Goal: Task Accomplishment & Management: Manage account settings

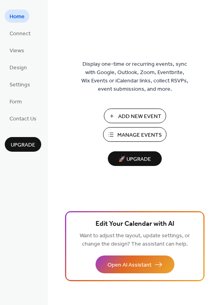
click at [124, 112] on span "Add New Event" at bounding box center [139, 116] width 43 height 8
click at [129, 115] on span "Add New Event" at bounding box center [139, 116] width 43 height 8
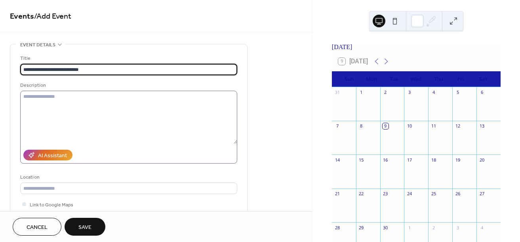
type input "**********"
click at [27, 97] on textarea at bounding box center [128, 117] width 217 height 53
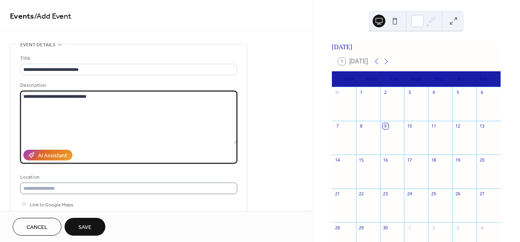
type textarea "**********"
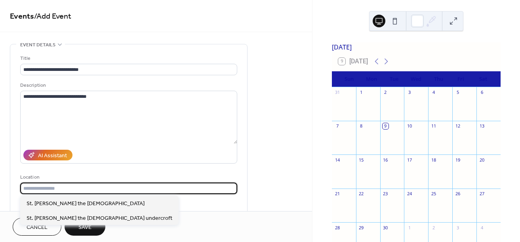
click at [36, 189] on input "text" at bounding box center [128, 188] width 217 height 11
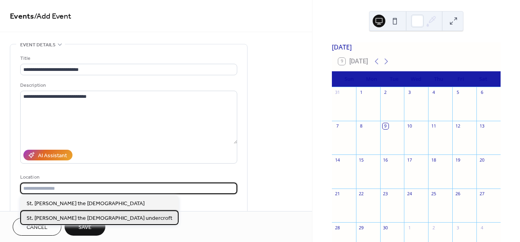
click at [50, 216] on span "St. Philip the Apostle Church undercroft" at bounding box center [100, 218] width 146 height 8
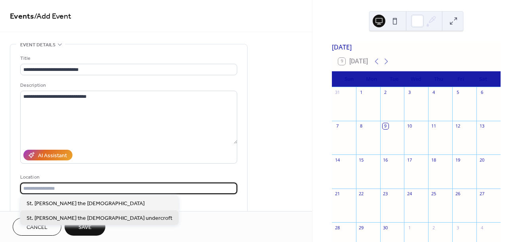
type input "**********"
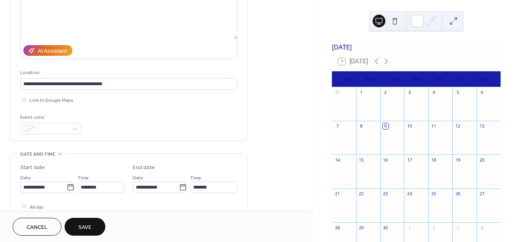
scroll to position [106, 0]
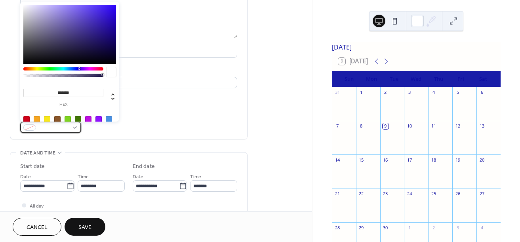
click at [62, 126] on span at bounding box center [53, 128] width 29 height 8
click at [101, 68] on div at bounding box center [63, 68] width 80 height 3
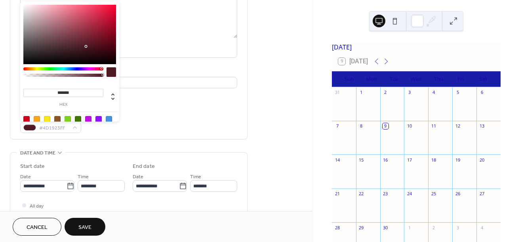
type input "*******"
click at [112, 6] on div at bounding box center [69, 34] width 93 height 59
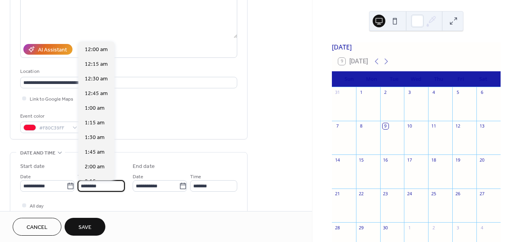
click at [106, 187] on input "********" at bounding box center [101, 185] width 47 height 11
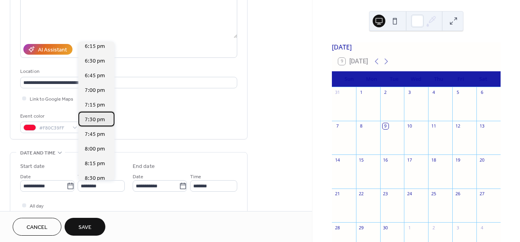
click at [91, 118] on span "7:30 pm" at bounding box center [95, 120] width 20 height 8
type input "*******"
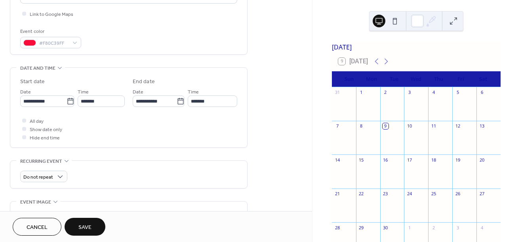
scroll to position [211, 0]
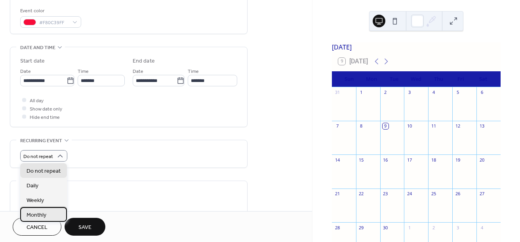
click at [38, 216] on span "Monthly" at bounding box center [37, 215] width 20 height 8
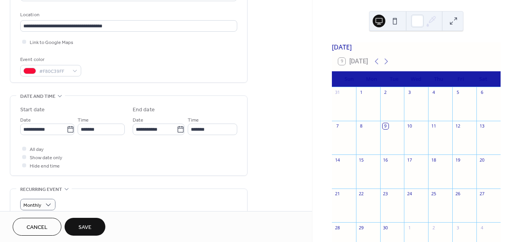
scroll to position [158, 0]
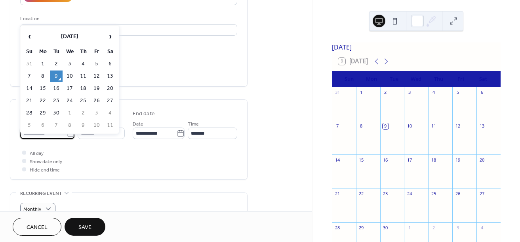
click at [50, 134] on input "**********" at bounding box center [43, 133] width 46 height 11
click at [85, 75] on td "11" at bounding box center [83, 75] width 13 height 11
type input "**********"
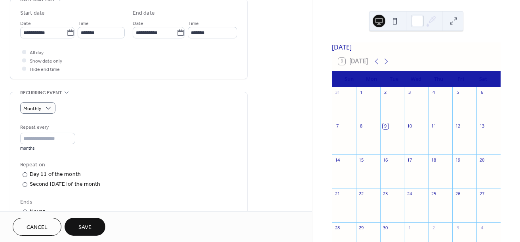
scroll to position [264, 0]
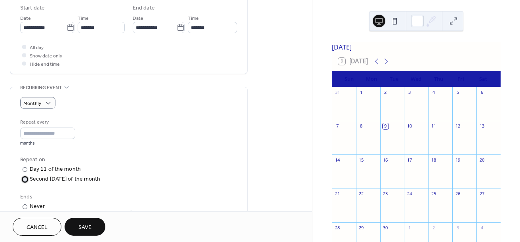
click at [25, 180] on div at bounding box center [25, 179] width 5 height 5
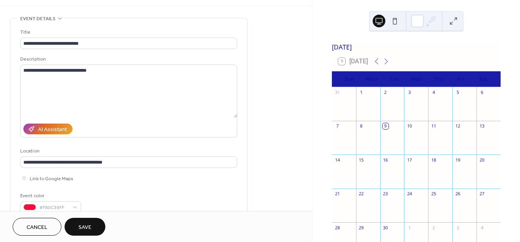
scroll to position [0, 0]
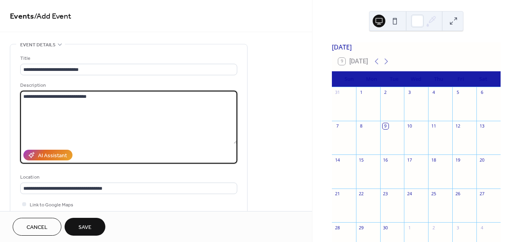
click at [25, 106] on textarea "**********" at bounding box center [128, 117] width 217 height 53
click at [102, 97] on textarea "**********" at bounding box center [128, 117] width 217 height 53
type textarea "**********"
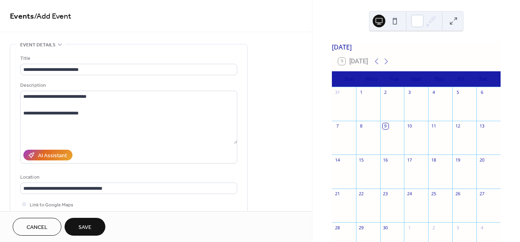
click at [85, 228] on span "Save" at bounding box center [84, 227] width 13 height 8
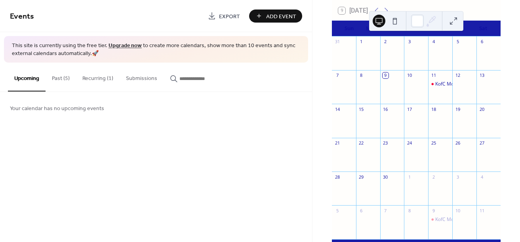
scroll to position [53, 0]
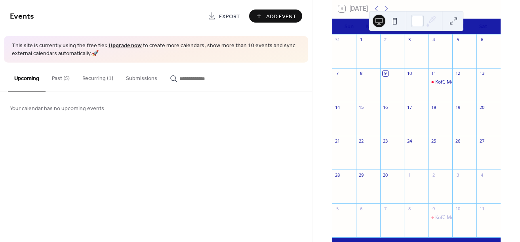
click at [345, 154] on div at bounding box center [344, 157] width 24 height 20
click at [344, 154] on div at bounding box center [344, 157] width 24 height 20
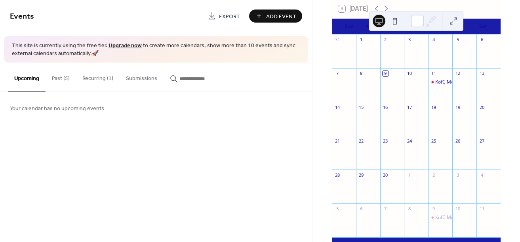
click at [344, 151] on div at bounding box center [344, 157] width 24 height 20
click at [344, 147] on div "21" at bounding box center [344, 141] width 24 height 11
click at [267, 15] on span "Add Event" at bounding box center [281, 16] width 30 height 8
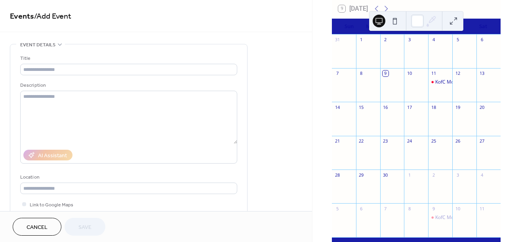
click at [341, 158] on div at bounding box center [344, 157] width 24 height 20
click at [340, 144] on div "21" at bounding box center [337, 141] width 6 height 6
click at [40, 70] on input "text" at bounding box center [128, 69] width 217 height 11
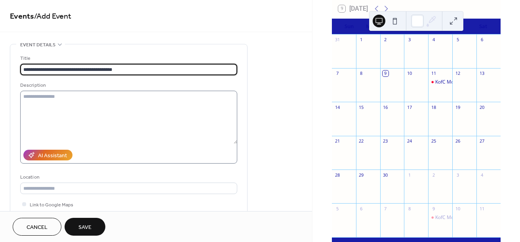
type input "**********"
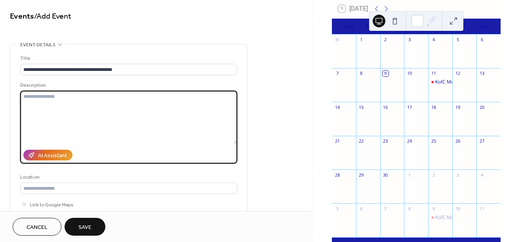
click at [34, 99] on textarea at bounding box center [128, 117] width 217 height 53
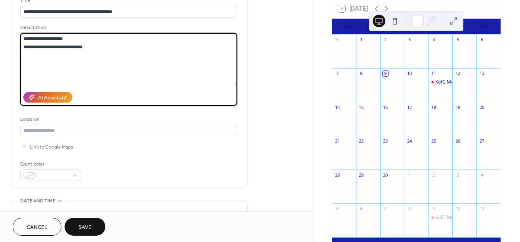
scroll to position [106, 0]
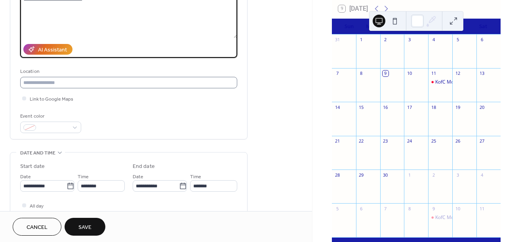
type textarea "**********"
click at [34, 82] on input "text" at bounding box center [128, 82] width 217 height 11
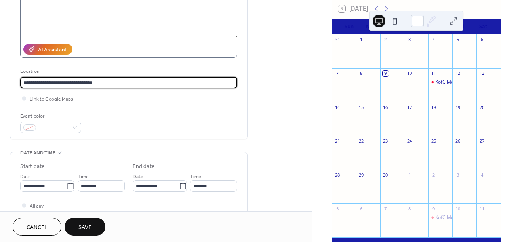
type input "**********"
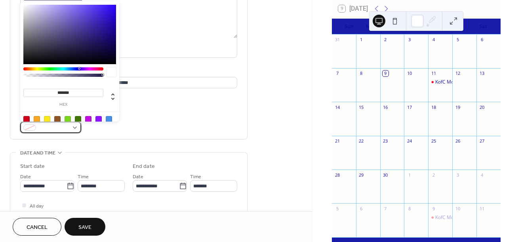
click at [72, 126] on div at bounding box center [50, 127] width 61 height 11
click at [102, 69] on div at bounding box center [63, 68] width 80 height 3
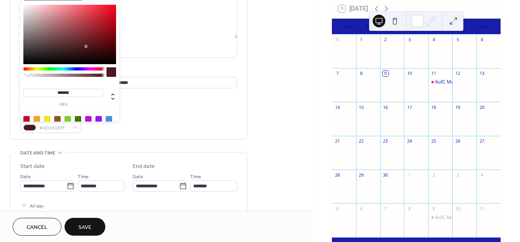
type input "*******"
click at [114, 7] on div at bounding box center [69, 34] width 93 height 59
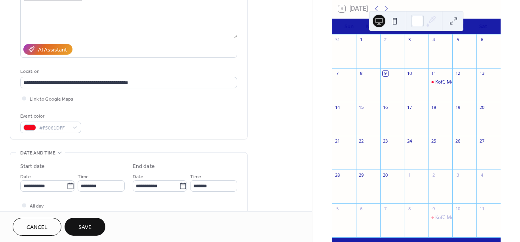
click at [131, 132] on div "Event color #F5061DFF" at bounding box center [128, 122] width 217 height 21
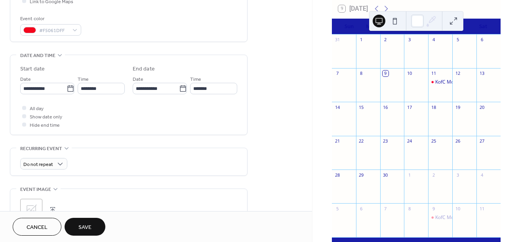
scroll to position [211, 0]
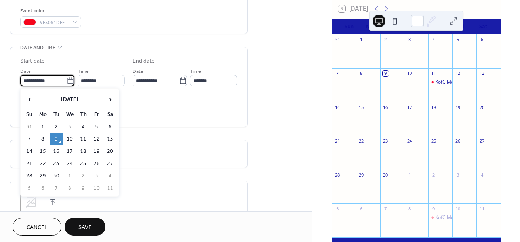
click at [53, 81] on input "**********" at bounding box center [43, 80] width 46 height 11
click at [31, 162] on td "21" at bounding box center [29, 163] width 13 height 11
type input "**********"
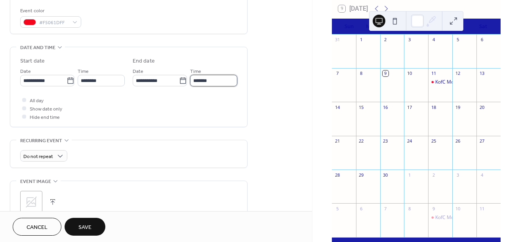
click at [209, 82] on input "*******" at bounding box center [213, 80] width 47 height 11
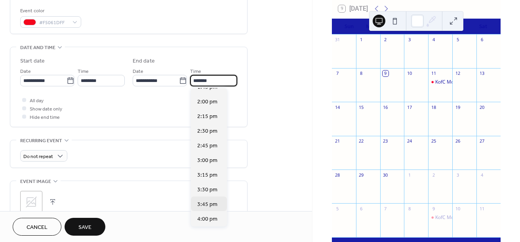
scroll to position [106, 0]
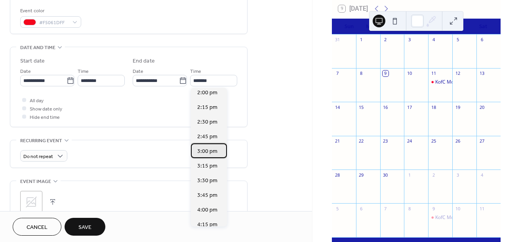
click at [202, 148] on span "3:00 pm" at bounding box center [207, 151] width 20 height 8
type input "*******"
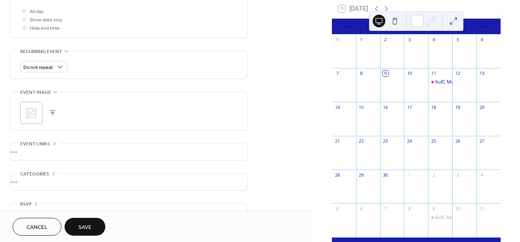
scroll to position [317, 0]
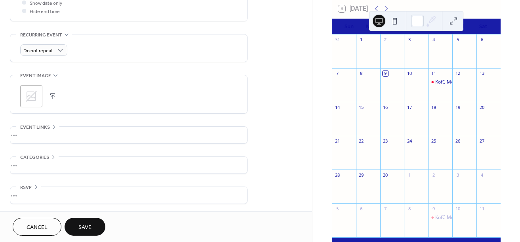
click at [33, 96] on icon at bounding box center [31, 96] width 13 height 13
click at [31, 188] on div "•••" at bounding box center [128, 194] width 237 height 17
click at [29, 185] on span "RSVP" at bounding box center [25, 187] width 11 height 8
click at [29, 188] on div "•••" at bounding box center [128, 194] width 237 height 17
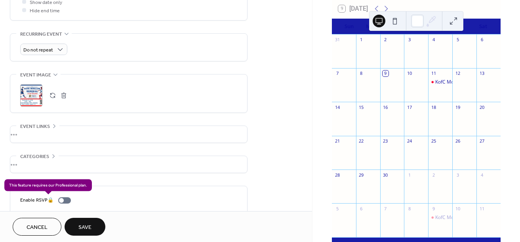
click at [66, 202] on div "Enable RSVP 🔒" at bounding box center [47, 200] width 54 height 8
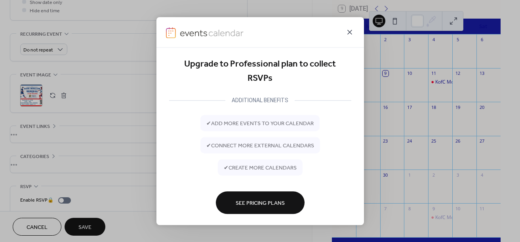
click at [351, 30] on icon at bounding box center [350, 32] width 10 height 10
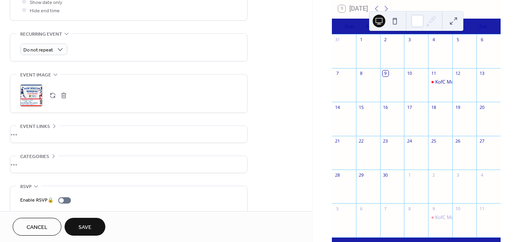
click at [85, 228] on span "Save" at bounding box center [84, 227] width 13 height 8
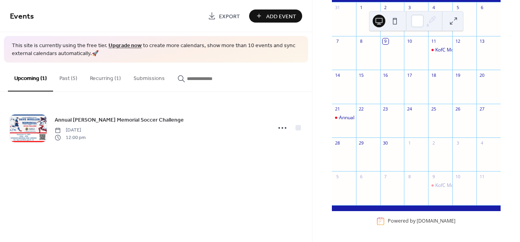
scroll to position [89, 0]
click at [391, 183] on div at bounding box center [392, 192] width 24 height 20
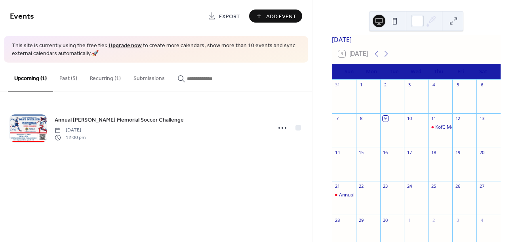
scroll to position [0, 0]
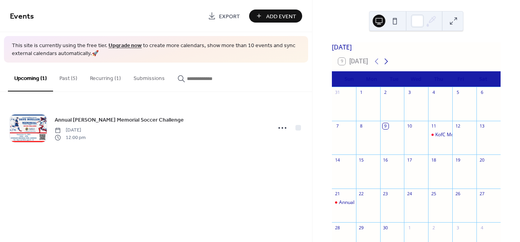
click at [389, 66] on icon at bounding box center [386, 62] width 10 height 10
click at [378, 65] on icon at bounding box center [377, 62] width 4 height 6
click at [393, 141] on div at bounding box center [392, 141] width 24 height 20
click at [392, 148] on div at bounding box center [392, 141] width 24 height 20
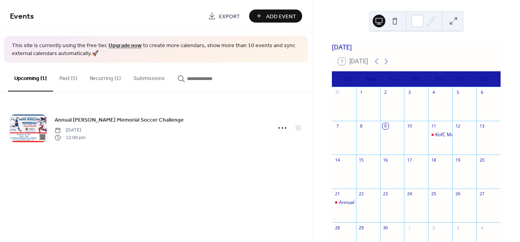
click at [269, 14] on span "Add Event" at bounding box center [281, 16] width 30 height 8
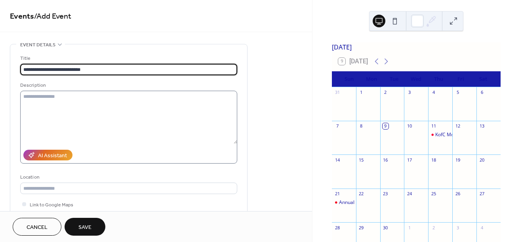
type input "**********"
click at [46, 95] on textarea at bounding box center [128, 117] width 217 height 53
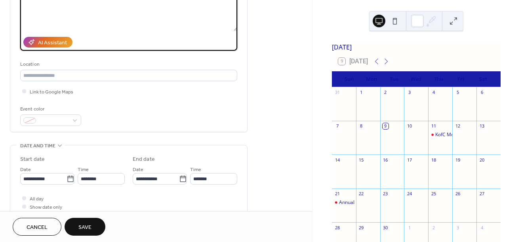
scroll to position [158, 0]
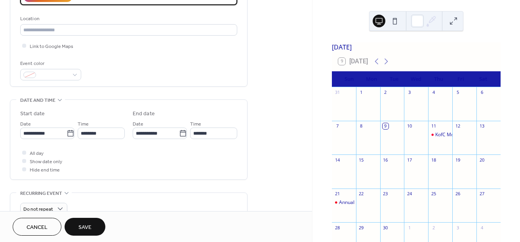
type textarea "**********"
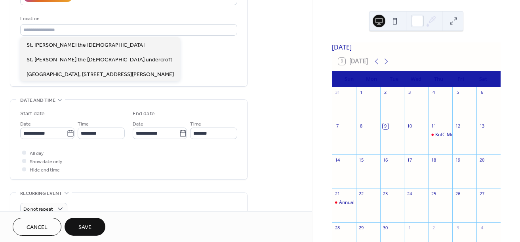
click at [44, 19] on div "Location" at bounding box center [127, 19] width 215 height 8
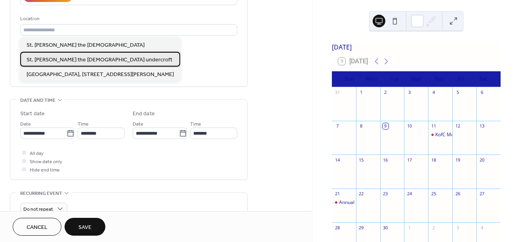
click at [57, 59] on span "St. Philip the Apostle Church undercroft" at bounding box center [100, 60] width 146 height 8
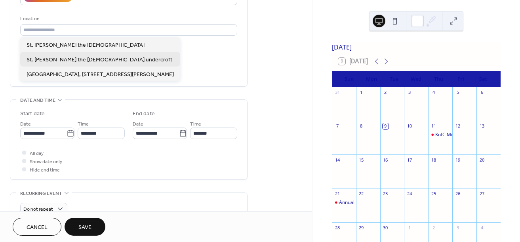
type input "**********"
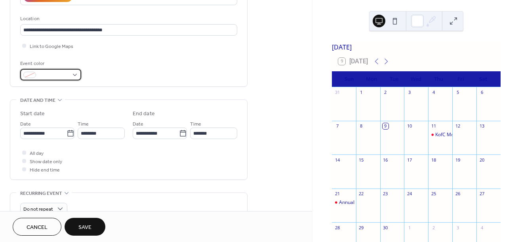
click at [58, 74] on span at bounding box center [53, 75] width 29 height 8
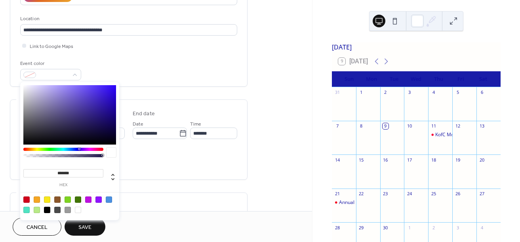
click at [103, 149] on div at bounding box center [63, 149] width 80 height 3
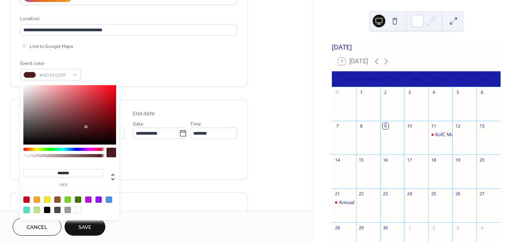
type input "*******"
click at [113, 86] on div at bounding box center [69, 114] width 93 height 59
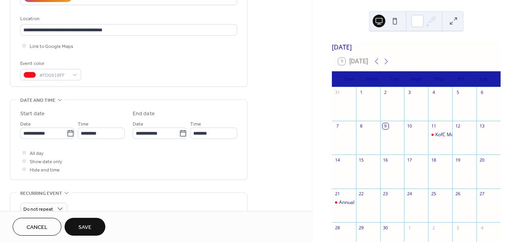
click at [13, 116] on div "**********" at bounding box center [128, 140] width 237 height 80
click at [100, 135] on input "********" at bounding box center [101, 133] width 47 height 11
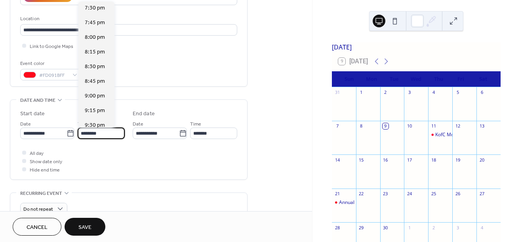
scroll to position [1070, 0]
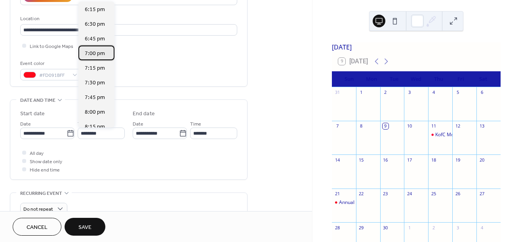
click at [95, 55] on span "7:00 pm" at bounding box center [95, 53] width 20 height 8
type input "*******"
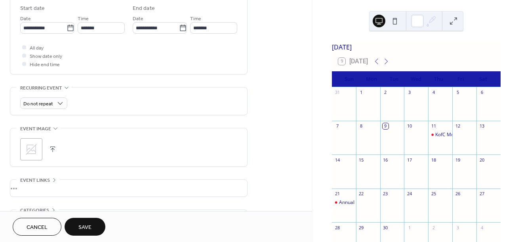
scroll to position [264, 0]
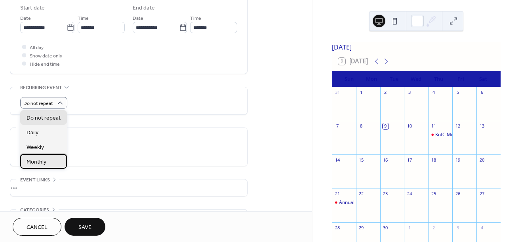
click at [40, 163] on span "Monthly" at bounding box center [37, 162] width 20 height 8
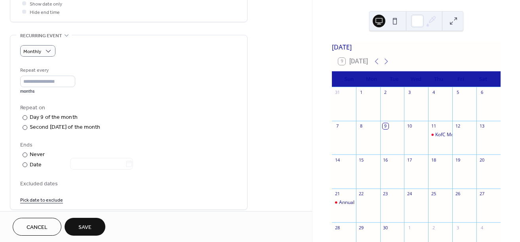
scroll to position [317, 0]
click at [8, 90] on div "**********" at bounding box center [156, 55] width 312 height 657
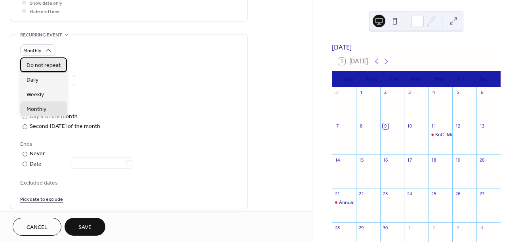
click at [37, 67] on span "Do not repeat" at bounding box center [44, 65] width 34 height 8
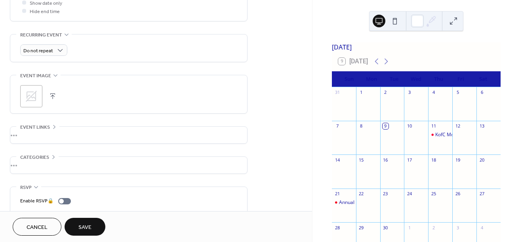
click at [78, 221] on button "Save" at bounding box center [85, 227] width 41 height 18
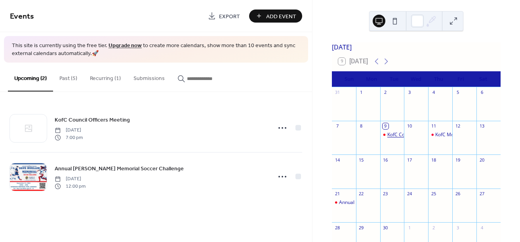
click at [397, 138] on div "KofC Council Officers Meeting" at bounding box center [420, 134] width 66 height 7
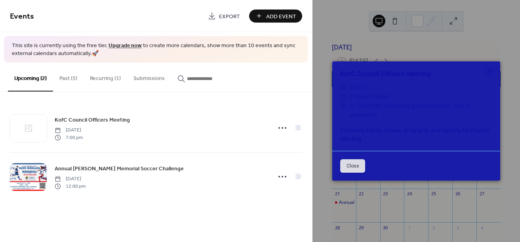
click at [360, 160] on button "Close" at bounding box center [352, 165] width 25 height 13
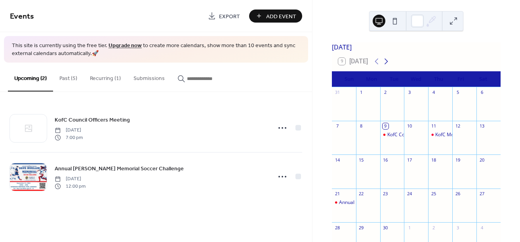
click at [388, 65] on icon at bounding box center [386, 62] width 4 height 6
click at [392, 139] on div at bounding box center [392, 141] width 24 height 20
click at [392, 141] on div at bounding box center [392, 141] width 24 height 20
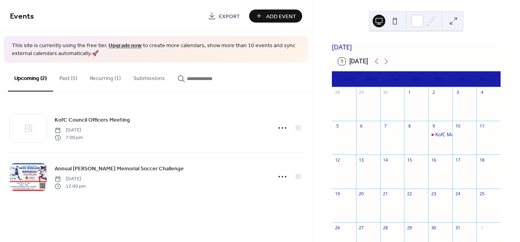
drag, startPoint x: 390, startPoint y: 141, endPoint x: 386, endPoint y: 136, distance: 5.6
click at [389, 141] on div at bounding box center [392, 141] width 24 height 20
click at [386, 129] on div "7" at bounding box center [386, 126] width 6 height 6
click at [265, 17] on button "Add Event" at bounding box center [275, 16] width 53 height 13
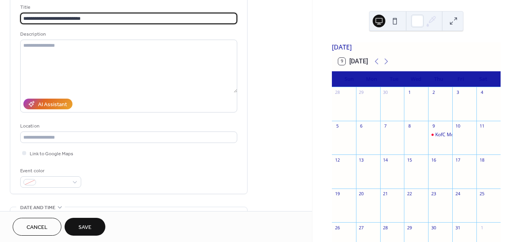
scroll to position [53, 0]
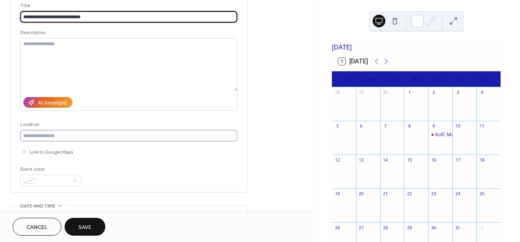
type input "**********"
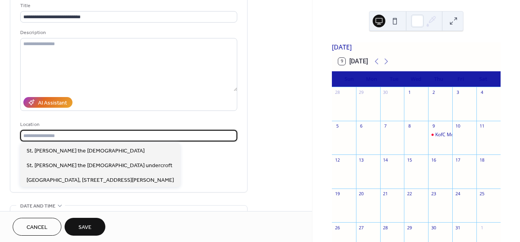
click at [48, 135] on input "text" at bounding box center [128, 135] width 217 height 11
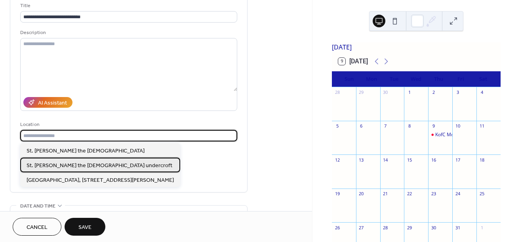
click at [49, 163] on span "St. Philip the Apostle Church undercroft" at bounding box center [100, 166] width 146 height 8
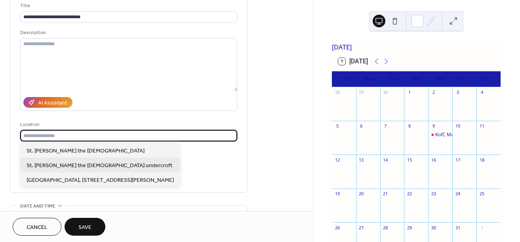
type input "**********"
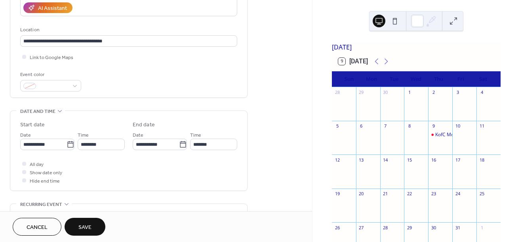
scroll to position [211, 0]
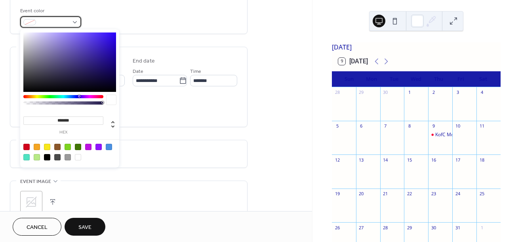
click at [77, 17] on div at bounding box center [50, 21] width 61 height 11
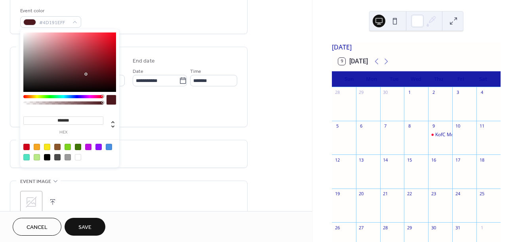
click at [102, 95] on div at bounding box center [63, 96] width 80 height 3
click at [115, 33] on div at bounding box center [69, 61] width 93 height 59
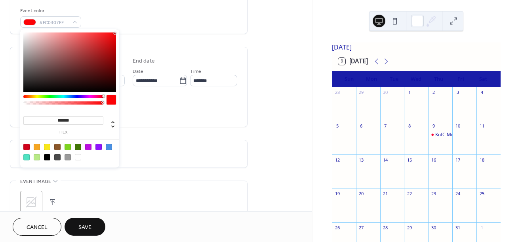
click at [104, 96] on div at bounding box center [103, 96] width 2 height 2
type input "***"
type input "*"
click at [102, 103] on div at bounding box center [102, 102] width 2 height 2
click at [14, 127] on div "**********" at bounding box center [129, 84] width 238 height 502
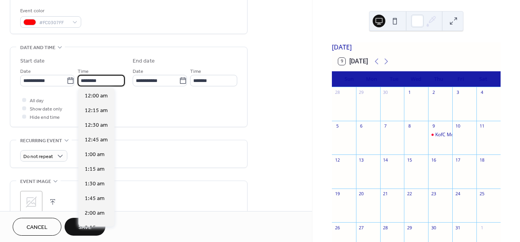
click at [93, 81] on input "********" at bounding box center [101, 80] width 47 height 11
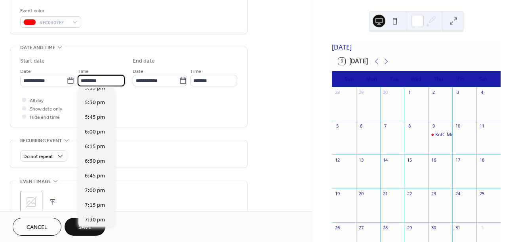
scroll to position [1020, 0]
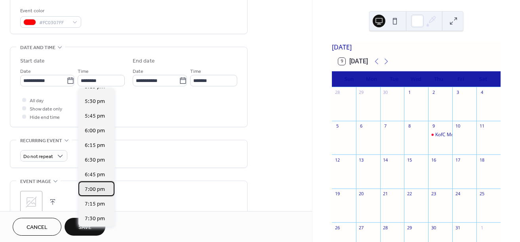
click at [96, 189] on span "7:00 pm" at bounding box center [95, 189] width 20 height 8
type input "*******"
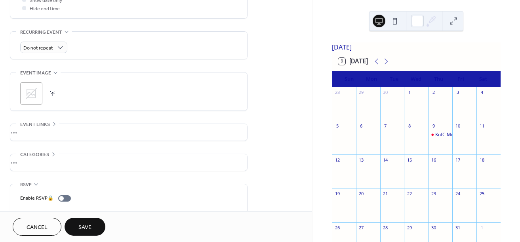
scroll to position [343, 0]
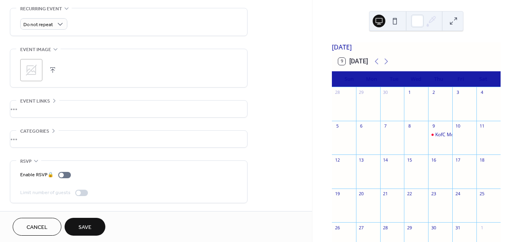
click at [81, 220] on button "Save" at bounding box center [85, 227] width 41 height 18
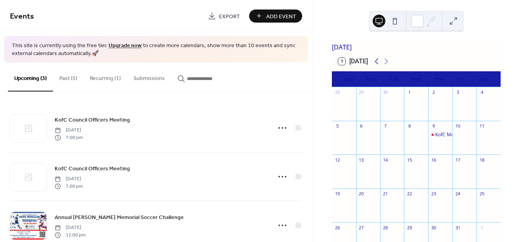
click at [375, 66] on icon at bounding box center [377, 62] width 10 height 10
click at [392, 145] on div "KofC Council Officers Meeting" at bounding box center [420, 142] width 66 height 7
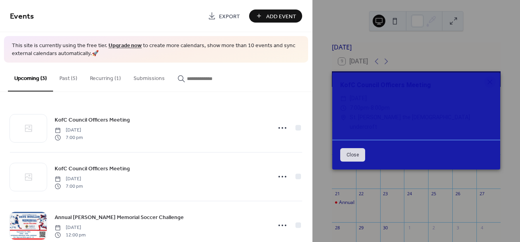
click at [356, 150] on button "Close" at bounding box center [352, 154] width 25 height 13
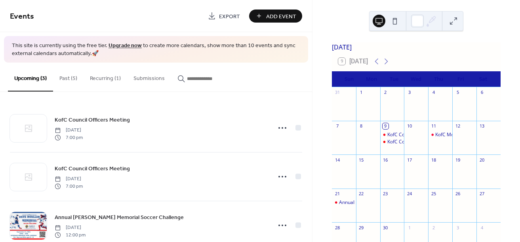
click at [386, 145] on div "KofC Council Officers Meeting" at bounding box center [392, 142] width 24 height 7
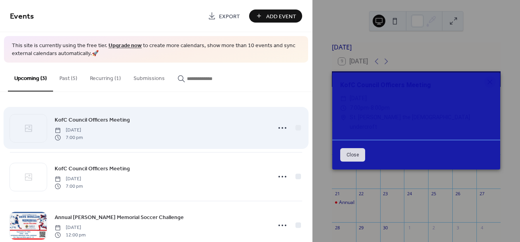
click at [201, 119] on div "KofC Council Officers Meeting Tuesday, September 9, 2025 7:00 pm" at bounding box center [160, 127] width 211 height 25
click at [83, 131] on span "Tuesday, September 9, 2025" at bounding box center [69, 130] width 28 height 7
click at [280, 125] on icon at bounding box center [282, 128] width 13 height 13
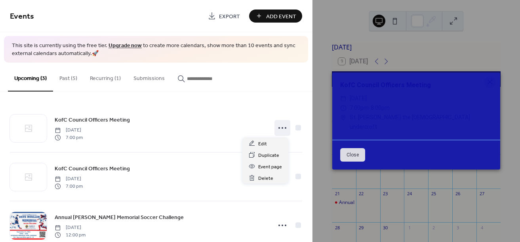
click at [358, 148] on button "Close" at bounding box center [352, 154] width 25 height 13
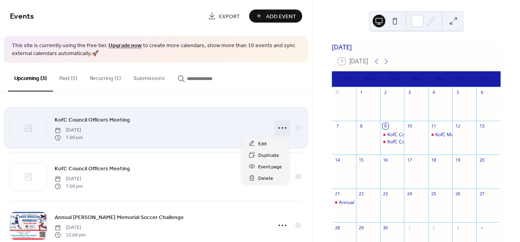
click at [279, 129] on icon at bounding box center [282, 128] width 13 height 13
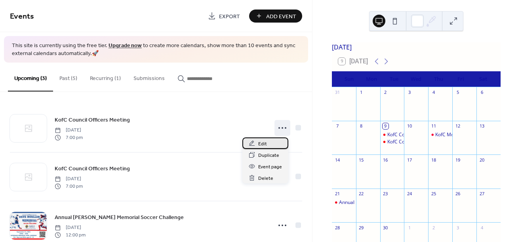
click at [259, 145] on span "Edit" at bounding box center [262, 144] width 9 height 8
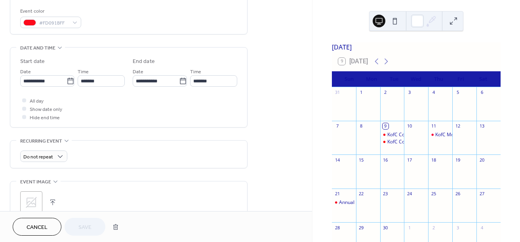
scroll to position [211, 0]
click at [63, 82] on input "**********" at bounding box center [43, 80] width 46 height 11
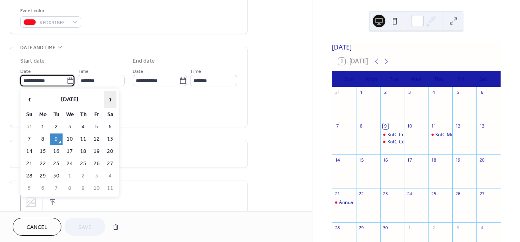
click at [109, 100] on span "›" at bounding box center [110, 99] width 12 height 16
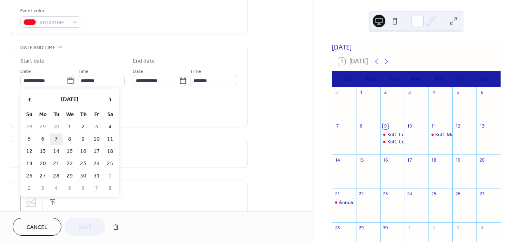
click at [55, 136] on td "7" at bounding box center [56, 138] width 13 height 11
type input "**********"
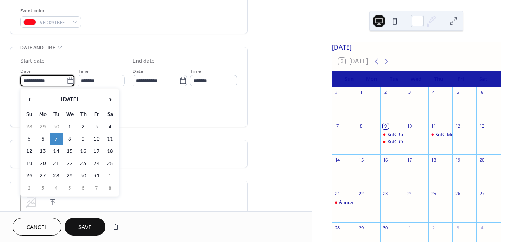
click at [57, 82] on input "**********" at bounding box center [43, 80] width 46 height 11
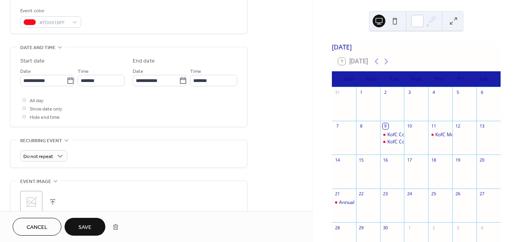
click at [158, 112] on div "All day Show date only Hide end time" at bounding box center [128, 108] width 217 height 25
click at [89, 224] on span "Save" at bounding box center [84, 227] width 13 height 8
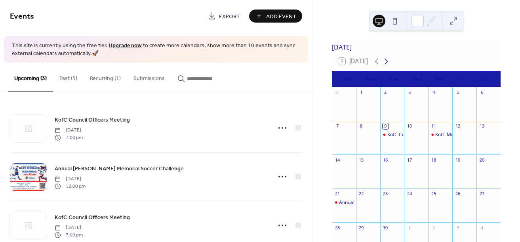
click at [386, 66] on icon at bounding box center [386, 62] width 10 height 10
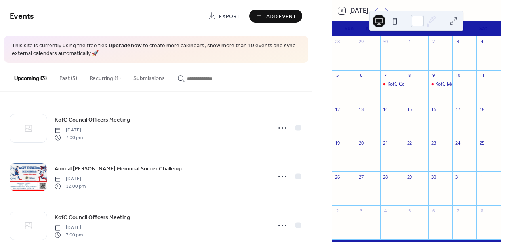
scroll to position [53, 0]
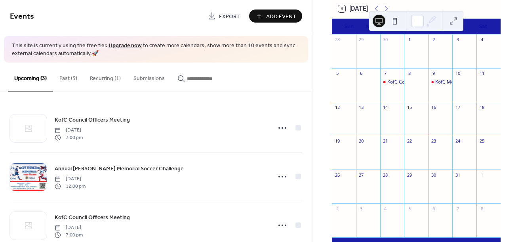
click at [325, 76] on div "October 2025 9 Today Sun Mon Tue Wed Thu Fri Sat 28 29 30 1 2 3 4 5 6 7 KofC Co…" at bounding box center [416, 125] width 182 height 272
click at [325, 73] on div "October 2025 9 Today Sun Mon Tue Wed Thu Fri Sat 28 29 30 1 2 3 4 5 6 7 KofC Co…" at bounding box center [416, 125] width 182 height 272
click at [484, 13] on div "9 Today" at bounding box center [416, 8] width 169 height 19
click at [114, 21] on span "Events" at bounding box center [106, 17] width 192 height 16
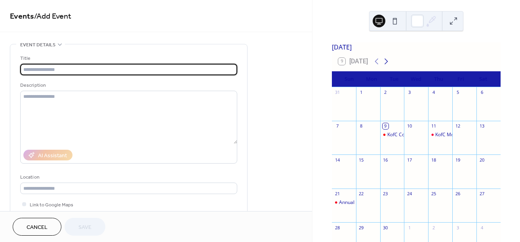
click at [388, 66] on icon at bounding box center [386, 62] width 10 height 10
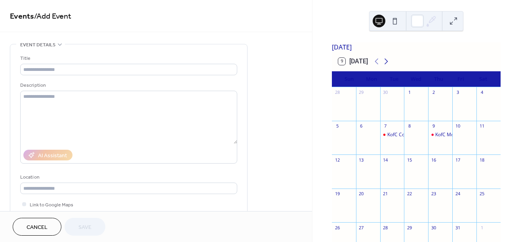
click at [388, 66] on icon at bounding box center [386, 62] width 10 height 10
click at [375, 65] on icon at bounding box center [377, 62] width 10 height 10
click at [438, 138] on div "KofC Monthly Council Meeting" at bounding box center [468, 134] width 66 height 7
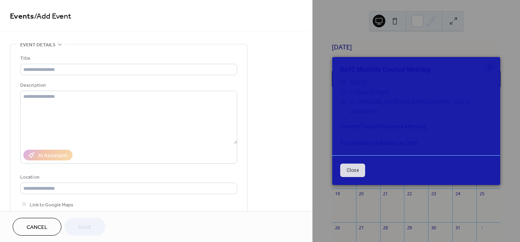
click at [357, 166] on button "Close" at bounding box center [352, 170] width 25 height 13
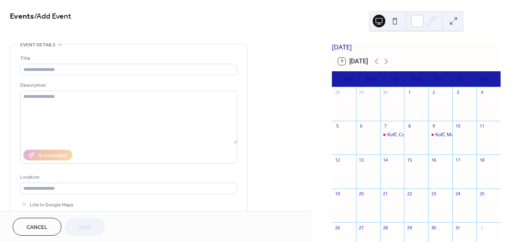
click at [431, 138] on div "KofC Monthly Council Meeting" at bounding box center [440, 134] width 24 height 7
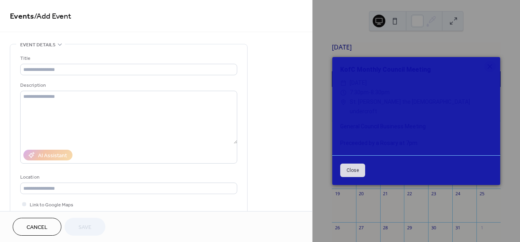
click at [355, 92] on span "7:30pm - 8:30pm" at bounding box center [370, 93] width 40 height 10
click at [367, 86] on span "Thursday, October 9, 2025" at bounding box center [358, 83] width 17 height 10
click at [340, 43] on div "KofC Monthly Council Meeting ​ Thursday, October 9, 2025 ​ 7:30pm - 8:30pm ​ St…" at bounding box center [415, 121] width 207 height 242
click at [354, 164] on button "Close" at bounding box center [352, 170] width 25 height 13
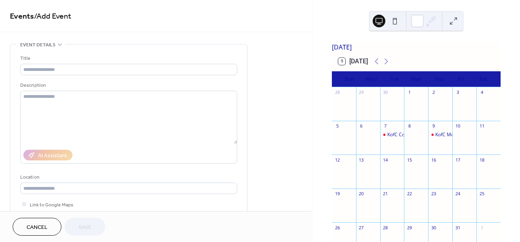
click at [352, 160] on div "12" at bounding box center [344, 159] width 24 height 11
click at [439, 137] on div "KofC Monthly Council Meeting" at bounding box center [468, 134] width 66 height 7
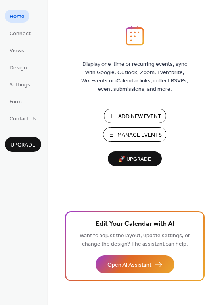
click at [127, 134] on span "Manage Events" at bounding box center [139, 135] width 44 height 8
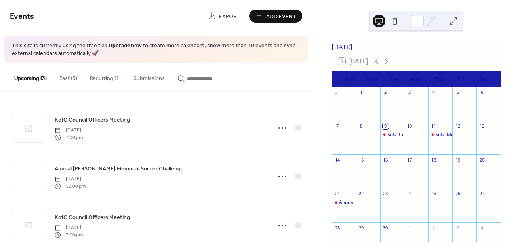
click at [349, 206] on div "Annual [PERSON_NAME] Memorial Soccer Challenge" at bounding box center [397, 202] width 116 height 7
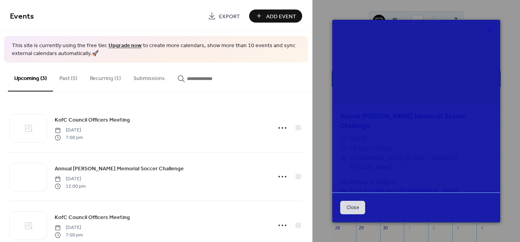
click at [377, 178] on div "12:00 Noon to 3:00pm For Boys and Girls ages [DEMOGRAPHIC_DATA]" at bounding box center [416, 186] width 168 height 17
click at [379, 160] on div "Annual [PERSON_NAME] Memorial Soccer Challenge ​ [DATE] ​ 12:00pm - 3:00pm ​ [G…" at bounding box center [416, 153] width 168 height 99
click at [379, 160] on div "Annual Dave Mueller Memorial Soccer Challenge ​ Sunday, September 21, 2025 ​ 12…" at bounding box center [416, 153] width 168 height 99
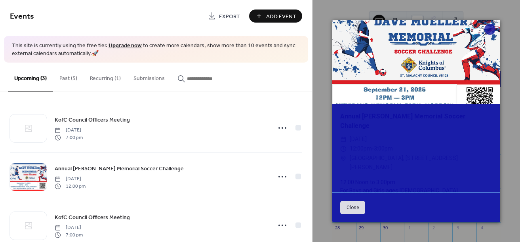
drag, startPoint x: 379, startPoint y: 160, endPoint x: 354, endPoint y: 164, distance: 24.9
click at [354, 178] on div "12:00 Noon to 3:00pm For Boys and Girls ages 9 - 14" at bounding box center [416, 186] width 168 height 17
drag, startPoint x: 354, startPoint y: 164, endPoint x: 340, endPoint y: 160, distance: 15.4
click at [340, 160] on div "Annual Dave Mueller Memorial Soccer Challenge ​ Sunday, September 21, 2025 ​ 12…" at bounding box center [416, 153] width 168 height 99
drag, startPoint x: 358, startPoint y: 154, endPoint x: 351, endPoint y: 166, distance: 14.2
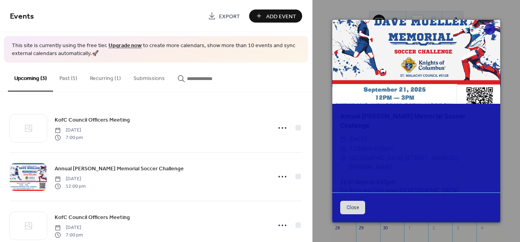
click at [351, 178] on div "12:00 Noon to 3:00pm For Boys and Girls ages 9 - 14" at bounding box center [416, 186] width 168 height 17
click at [378, 159] on div "Annual Dave Mueller Memorial Soccer Challenge ​ Sunday, September 21, 2025 ​ 12…" at bounding box center [416, 153] width 168 height 99
drag, startPoint x: 390, startPoint y: 153, endPoint x: 366, endPoint y: 155, distance: 23.8
click at [366, 155] on span "Veterans Memorial Park, 200 Hamlin Street, Morrow, OH" at bounding box center [421, 163] width 143 height 19
click at [367, 135] on span "Sunday, September 21, 2025" at bounding box center [358, 140] width 17 height 10
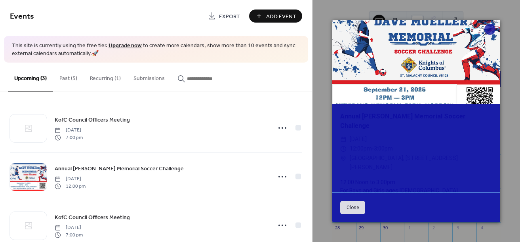
click at [390, 154] on span "Veterans Memorial Park, 200 Hamlin Street, Morrow, OH" at bounding box center [421, 163] width 143 height 19
click at [358, 202] on button "Close" at bounding box center [352, 207] width 25 height 13
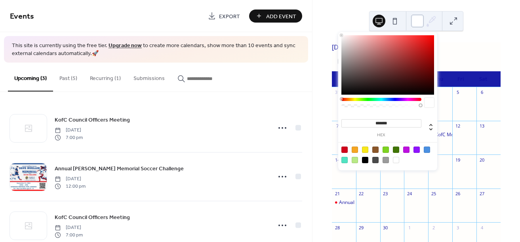
click at [418, 19] on div at bounding box center [417, 21] width 13 height 13
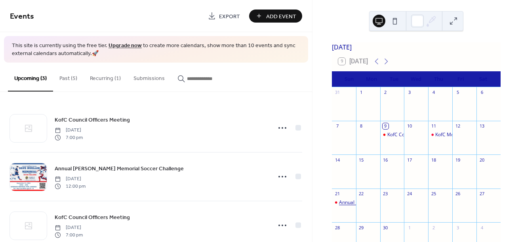
click at [348, 206] on div "Annual Dave Mueller Memorial Soccer Challenge" at bounding box center [397, 202] width 116 height 7
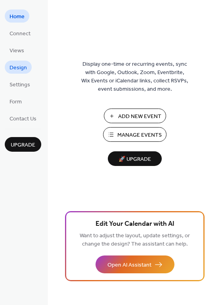
click at [21, 69] on span "Design" at bounding box center [18, 68] width 17 height 8
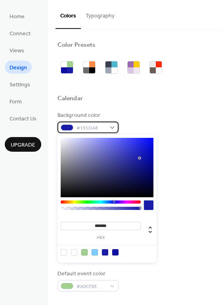
click at [110, 128] on div "#191DA8" at bounding box center [87, 127] width 61 height 11
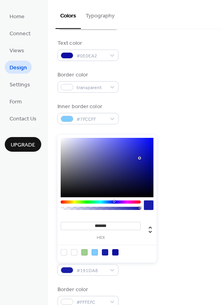
scroll to position [106, 0]
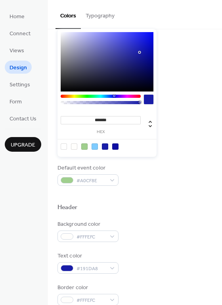
click at [73, 97] on div at bounding box center [101, 96] width 80 height 3
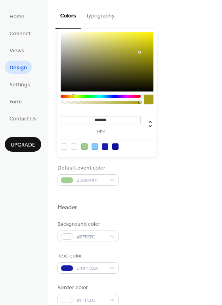
click at [109, 97] on div at bounding box center [101, 96] width 80 height 3
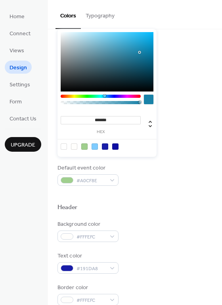
click at [104, 96] on div at bounding box center [101, 96] width 80 height 3
type input "*******"
click at [85, 35] on div at bounding box center [107, 61] width 93 height 59
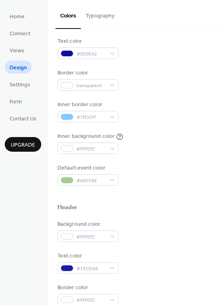
click at [100, 17] on button "Typography" at bounding box center [100, 14] width 38 height 28
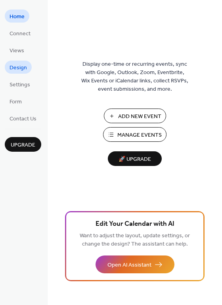
click at [18, 65] on span "Design" at bounding box center [18, 68] width 17 height 8
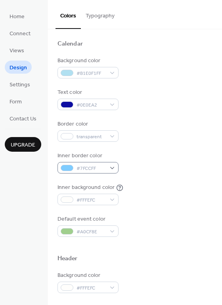
scroll to position [53, 0]
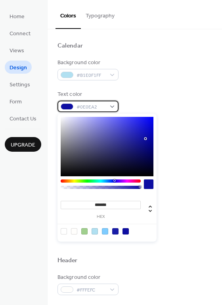
click at [111, 105] on div "#0E0EA2" at bounding box center [87, 106] width 61 height 11
click at [78, 181] on div at bounding box center [101, 180] width 80 height 3
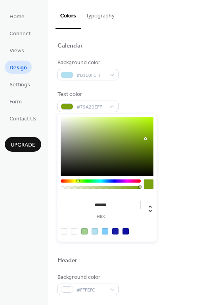
click at [60, 117] on div "******* hex" at bounding box center [106, 178] width 99 height 128
click at [61, 118] on div at bounding box center [107, 146] width 93 height 59
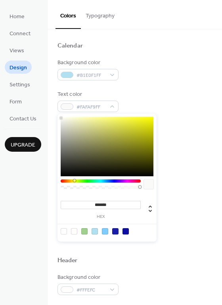
type input "*******"
click at [62, 118] on div at bounding box center [62, 119] width 2 height 2
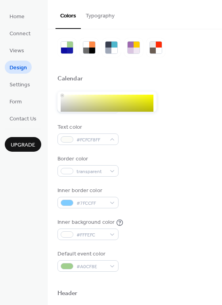
scroll to position [0, 0]
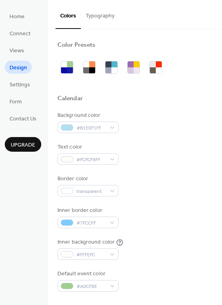
click at [17, 67] on span "Design" at bounding box center [18, 68] width 17 height 8
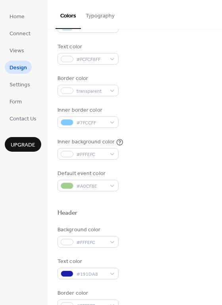
scroll to position [106, 0]
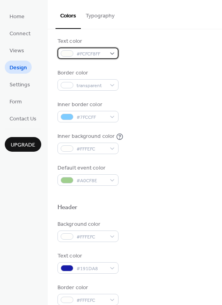
click at [113, 51] on div "#FCFCF8FF" at bounding box center [87, 53] width 61 height 11
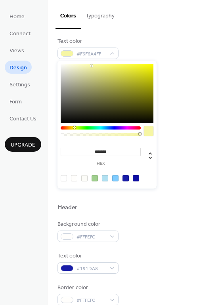
click at [91, 66] on div at bounding box center [107, 93] width 93 height 59
click at [101, 66] on div at bounding box center [107, 93] width 93 height 59
click at [111, 65] on div at bounding box center [107, 93] width 93 height 59
click at [116, 65] on div at bounding box center [107, 93] width 93 height 59
click at [116, 70] on div at bounding box center [107, 93] width 93 height 59
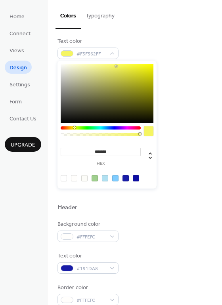
click at [116, 66] on div at bounding box center [107, 93] width 93 height 59
type input "*******"
click at [127, 66] on div at bounding box center [107, 93] width 93 height 59
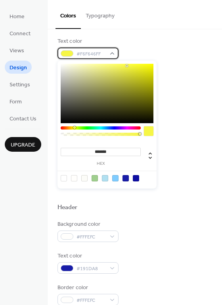
click at [107, 53] on div "#F6F646FF" at bounding box center [87, 53] width 61 height 11
click at [114, 127] on div at bounding box center [101, 127] width 80 height 3
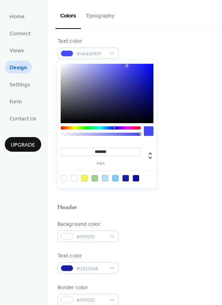
type input "*******"
click at [150, 65] on div at bounding box center [107, 93] width 93 height 59
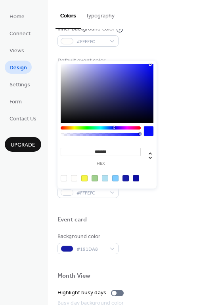
scroll to position [211, 0]
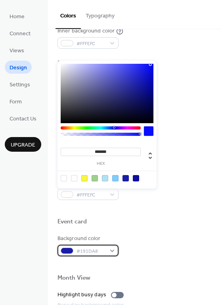
click at [111, 249] on div "#191DA8" at bounding box center [87, 250] width 61 height 11
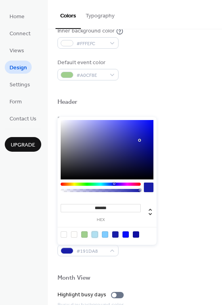
click at [96, 235] on div at bounding box center [94, 234] width 6 height 6
type input "*******"
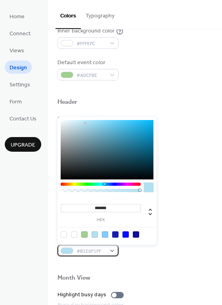
click at [113, 251] on div "#B1E0F1FF" at bounding box center [87, 250] width 61 height 11
click at [61, 184] on div at bounding box center [101, 184] width 80 height 3
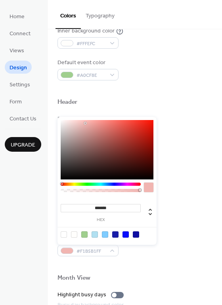
type input "*******"
click at [82, 123] on div at bounding box center [107, 149] width 93 height 59
